Goal: Transaction & Acquisition: Purchase product/service

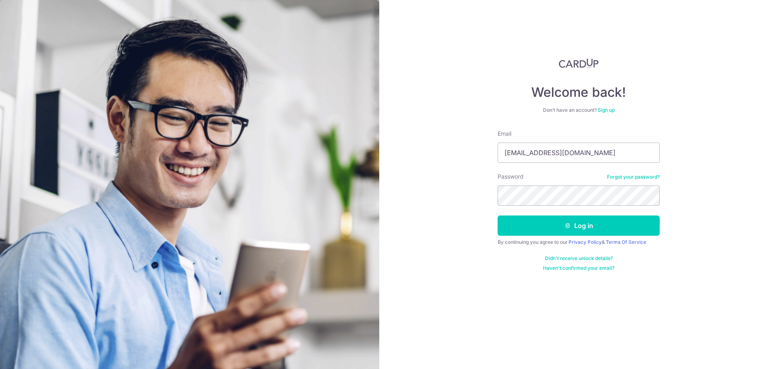
type input "[EMAIL_ADDRESS][DOMAIN_NAME]"
click at [497, 215] on button "Log in" at bounding box center [578, 225] width 162 height 20
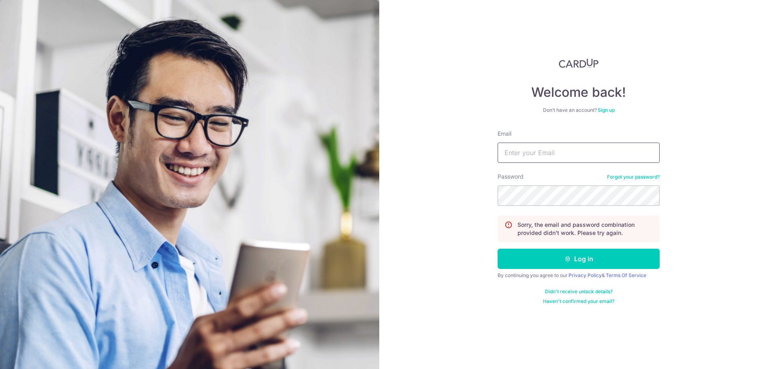
click at [589, 152] on input "Email" at bounding box center [578, 153] width 162 height 20
type input "boyan.elazar@gmail.com"
click at [497, 249] on button "Log in" at bounding box center [578, 259] width 162 height 20
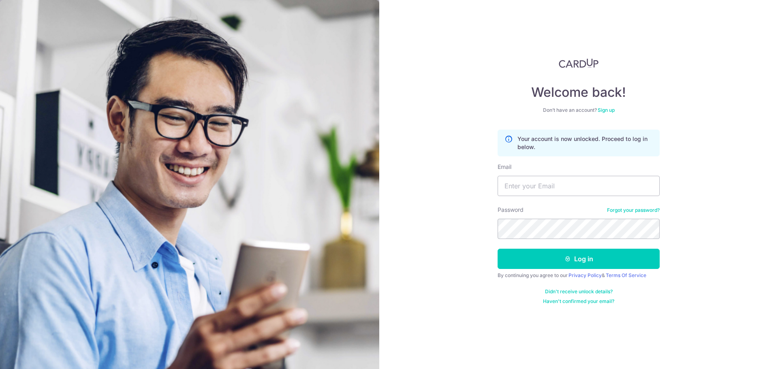
click at [623, 209] on link "Forgot your password?" at bounding box center [633, 210] width 53 height 6
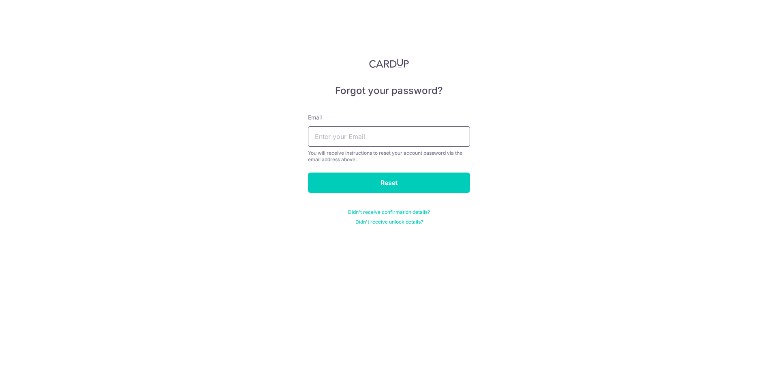
click at [382, 144] on input "text" at bounding box center [389, 136] width 162 height 20
type input "boyan.elazar@gmail.com"
click at [308, 173] on input "Reset" at bounding box center [389, 183] width 162 height 20
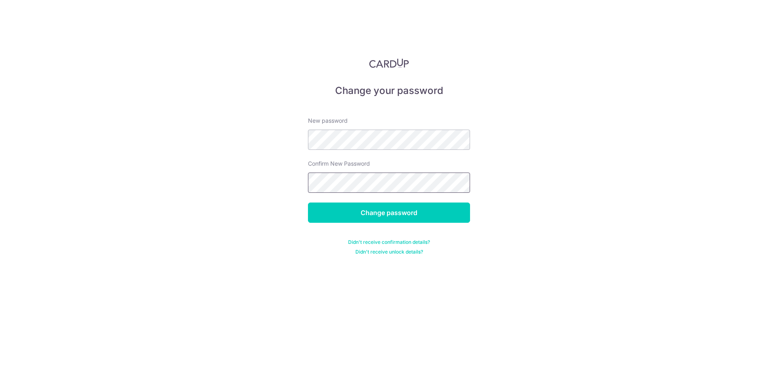
click at [308, 203] on input "Change password" at bounding box center [389, 213] width 162 height 20
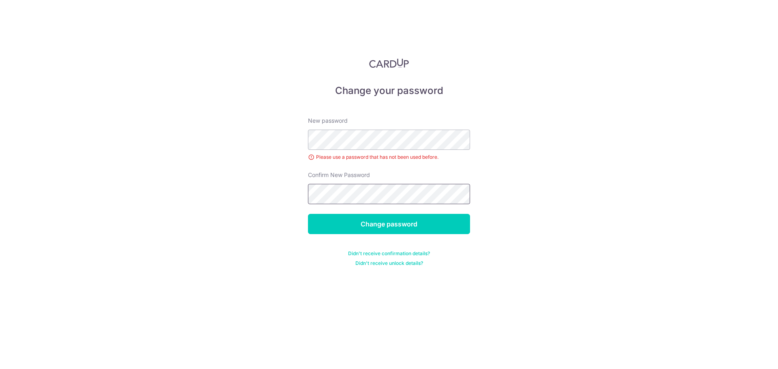
click at [308, 214] on input "Change password" at bounding box center [389, 224] width 162 height 20
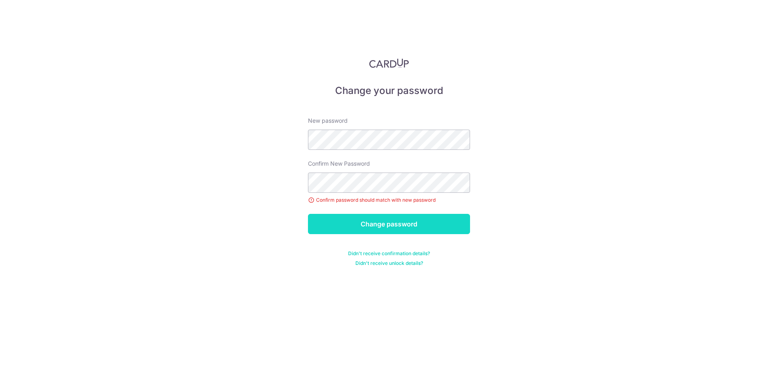
click at [394, 219] on input "Change password" at bounding box center [389, 224] width 162 height 20
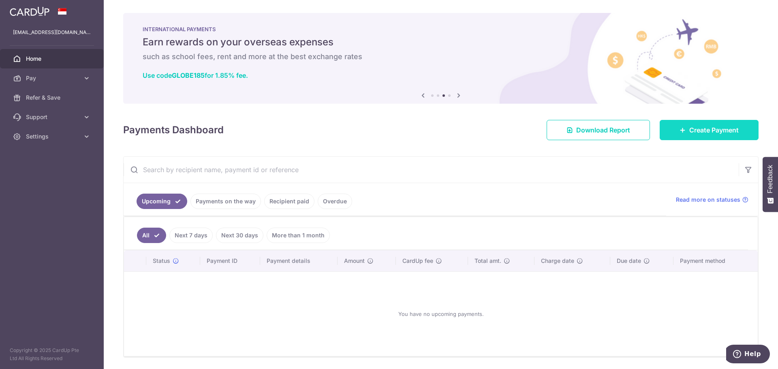
click at [708, 130] on span "Create Payment" at bounding box center [713, 130] width 49 height 10
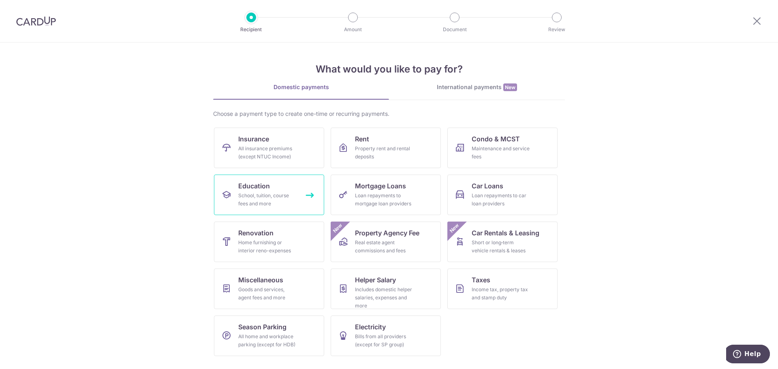
click at [294, 202] on div "School, tuition, course fees and more" at bounding box center [267, 200] width 58 height 16
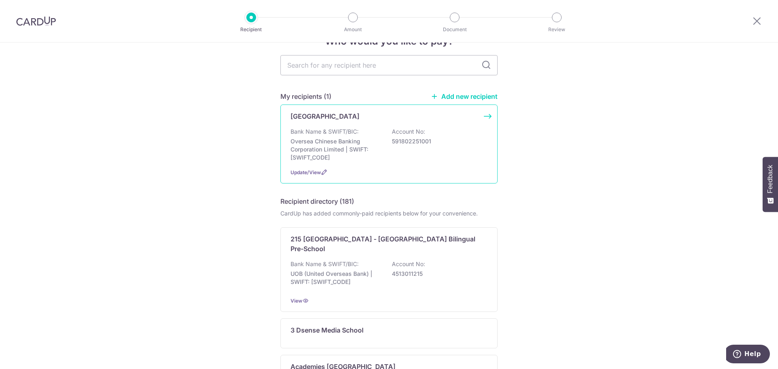
scroll to position [24, 0]
click at [359, 117] on p "Holland International School" at bounding box center [324, 117] width 69 height 10
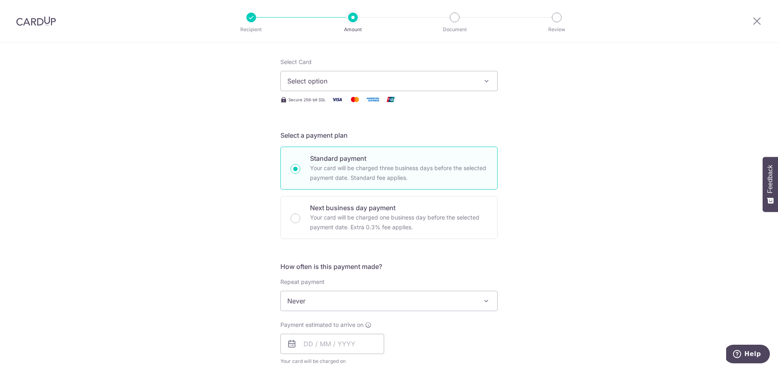
click at [408, 81] on span "Select option" at bounding box center [381, 81] width 189 height 10
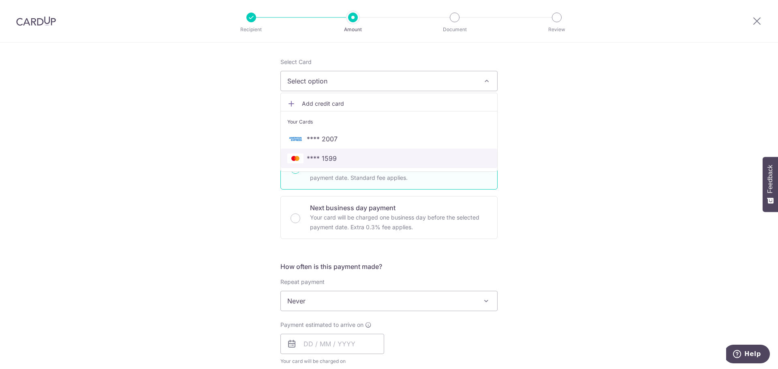
click at [346, 156] on span "**** 1599" at bounding box center [388, 159] width 203 height 10
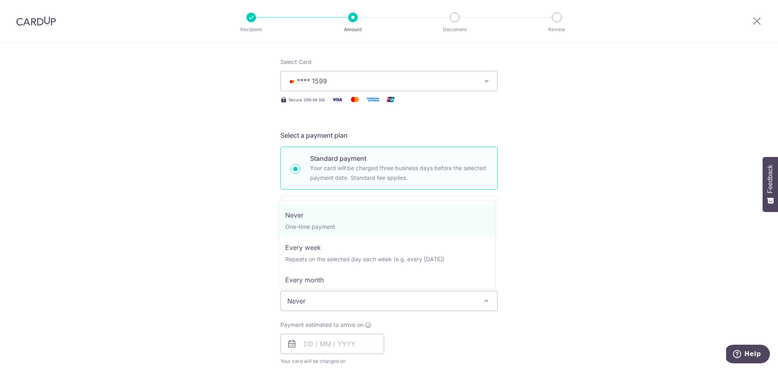
click at [405, 296] on span "Never" at bounding box center [389, 300] width 216 height 19
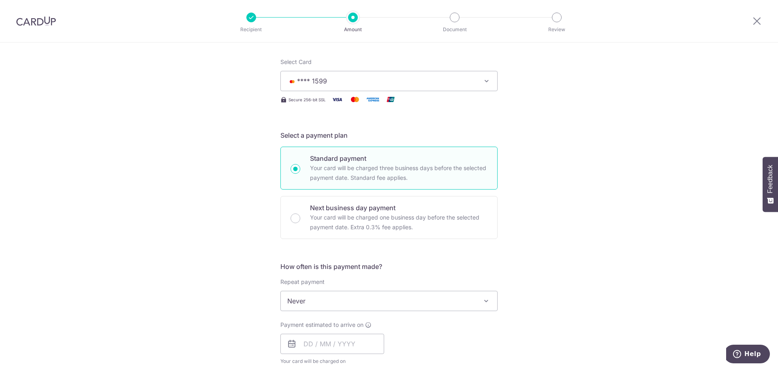
click at [573, 241] on div "Tell us more about your payment Enter payment amount SGD Select Card **** 1599 …" at bounding box center [389, 314] width 778 height 733
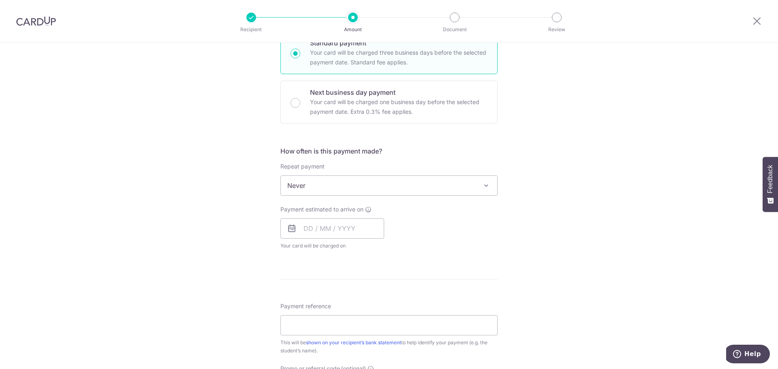
scroll to position [212, 0]
click at [335, 227] on input "text" at bounding box center [332, 226] width 104 height 20
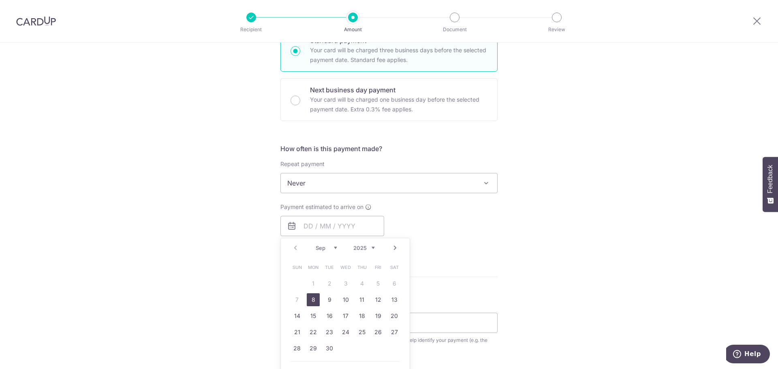
click at [308, 303] on link "8" at bounding box center [313, 299] width 13 height 13
type input "08/09/2025"
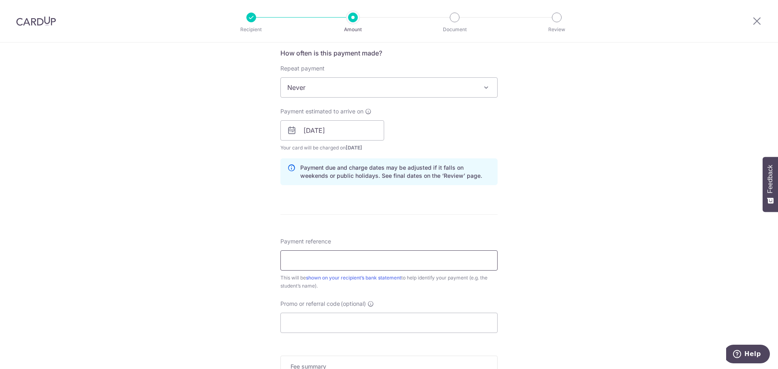
scroll to position [308, 0]
click at [396, 260] on input "Payment reference" at bounding box center [388, 260] width 217 height 20
type input "E"
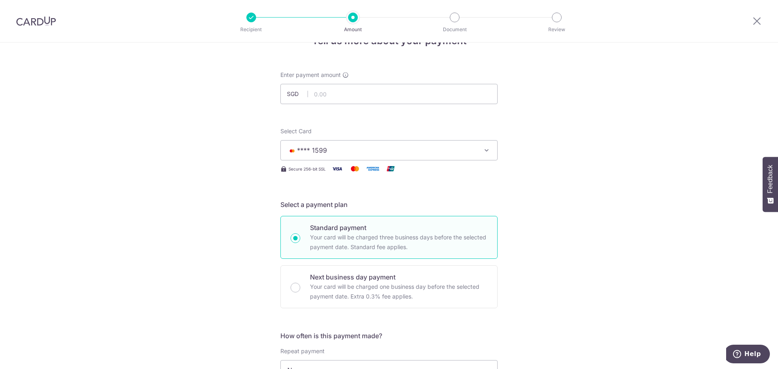
scroll to position [0, 0]
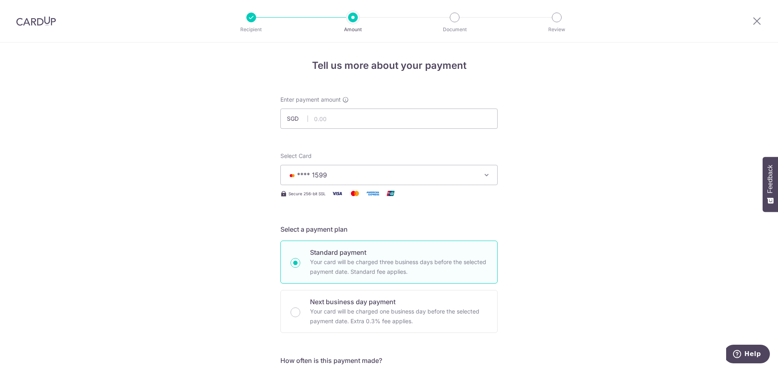
type input "NoemieElazar"
click at [378, 122] on input "text" at bounding box center [388, 119] width 217 height 20
type input "15,220.00"
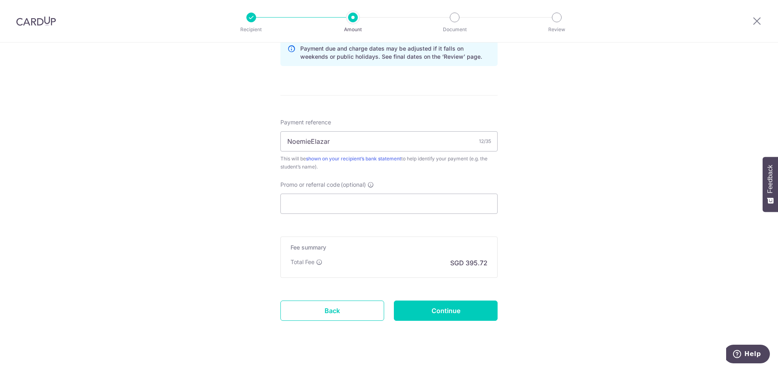
scroll to position [440, 0]
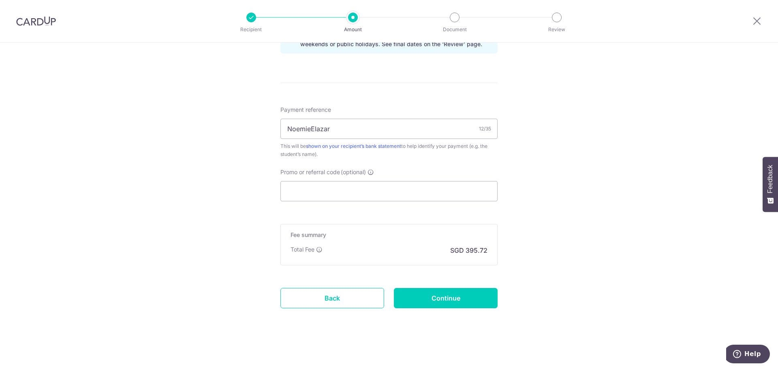
click at [469, 294] on input "Continue" at bounding box center [446, 298] width 104 height 20
type input "Create Schedule"
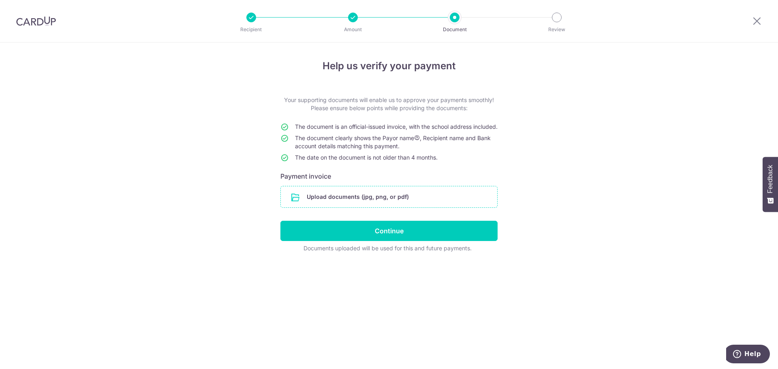
click at [401, 207] on input "file" at bounding box center [389, 196] width 216 height 21
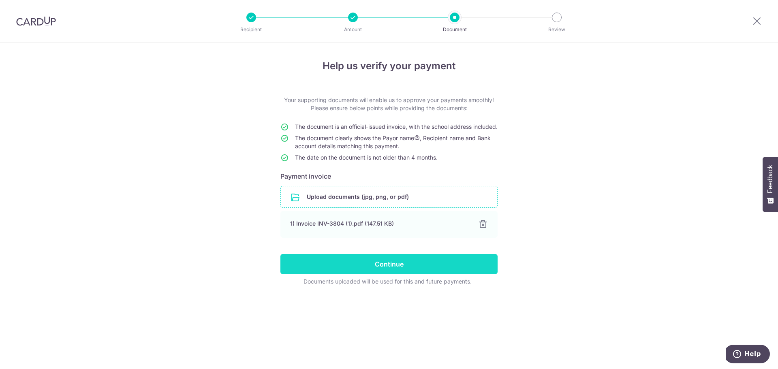
click at [416, 271] on input "Continue" at bounding box center [388, 264] width 217 height 20
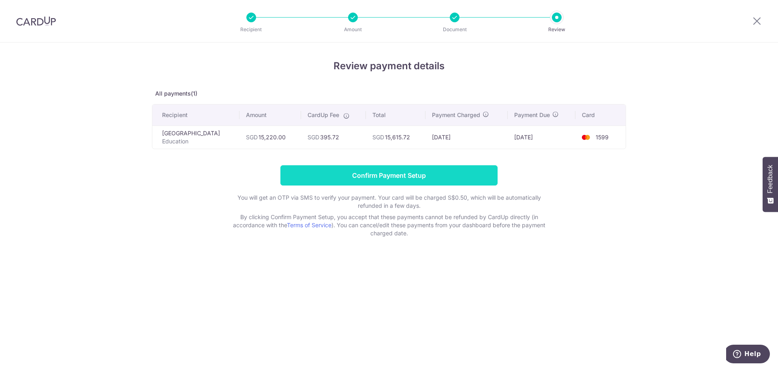
click at [400, 174] on input "Confirm Payment Setup" at bounding box center [388, 175] width 217 height 20
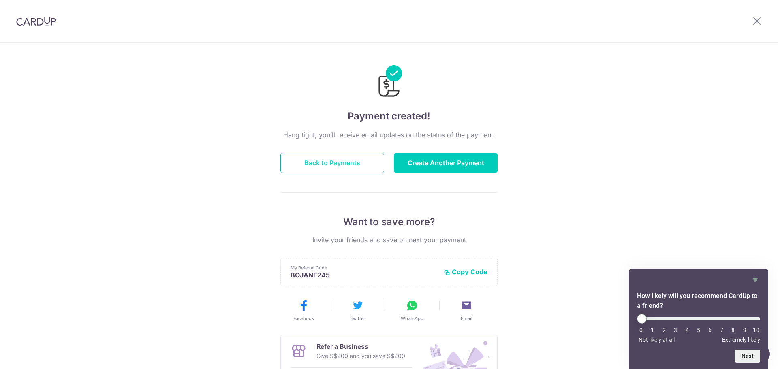
click at [357, 169] on button "Back to Payments" at bounding box center [332, 163] width 104 height 20
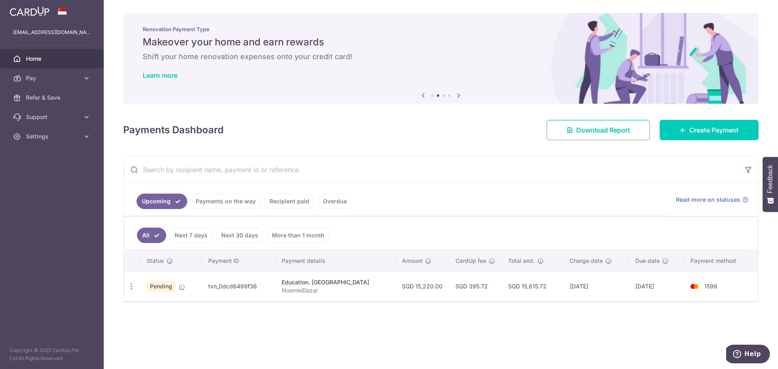
click at [588, 159] on input "text" at bounding box center [431, 170] width 615 height 26
